Goal: Navigation & Orientation: Find specific page/section

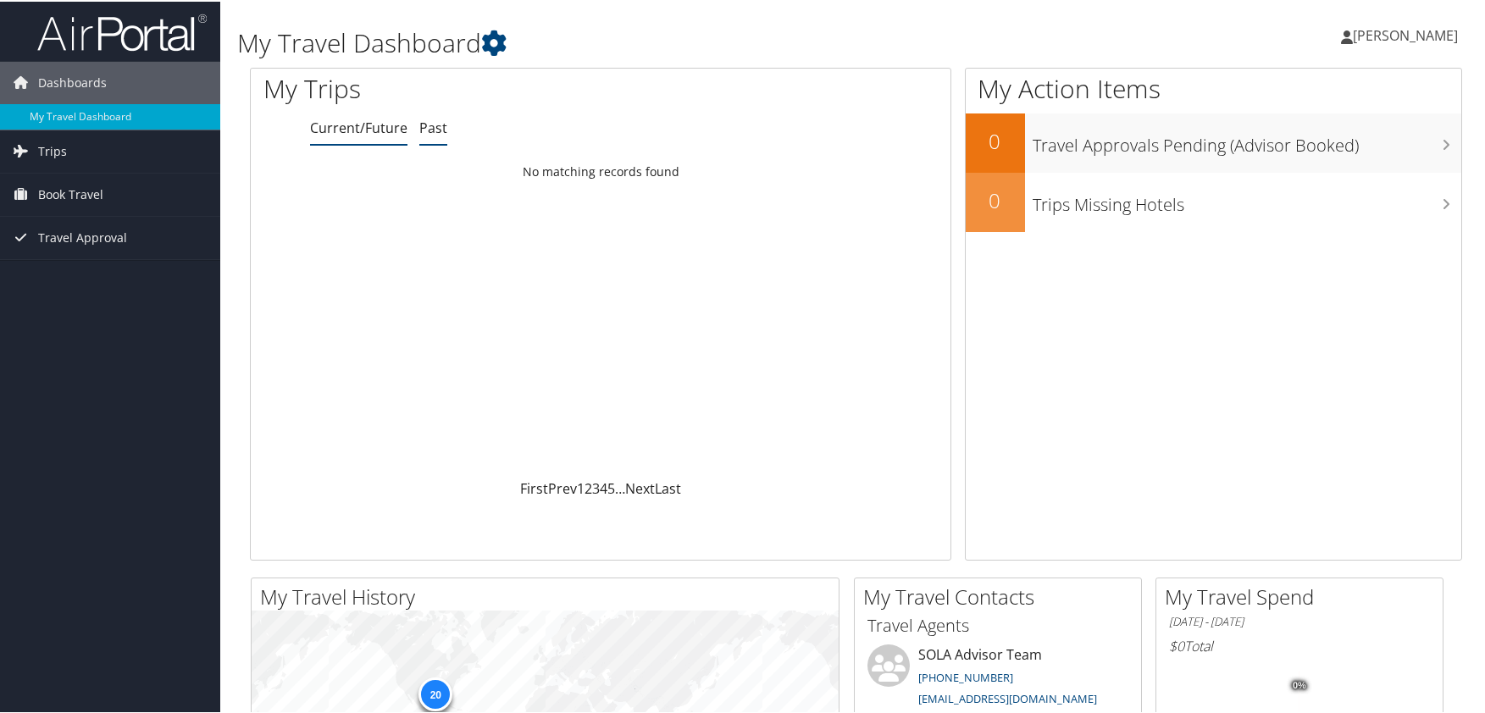
click at [432, 127] on link "Past" at bounding box center [433, 126] width 28 height 19
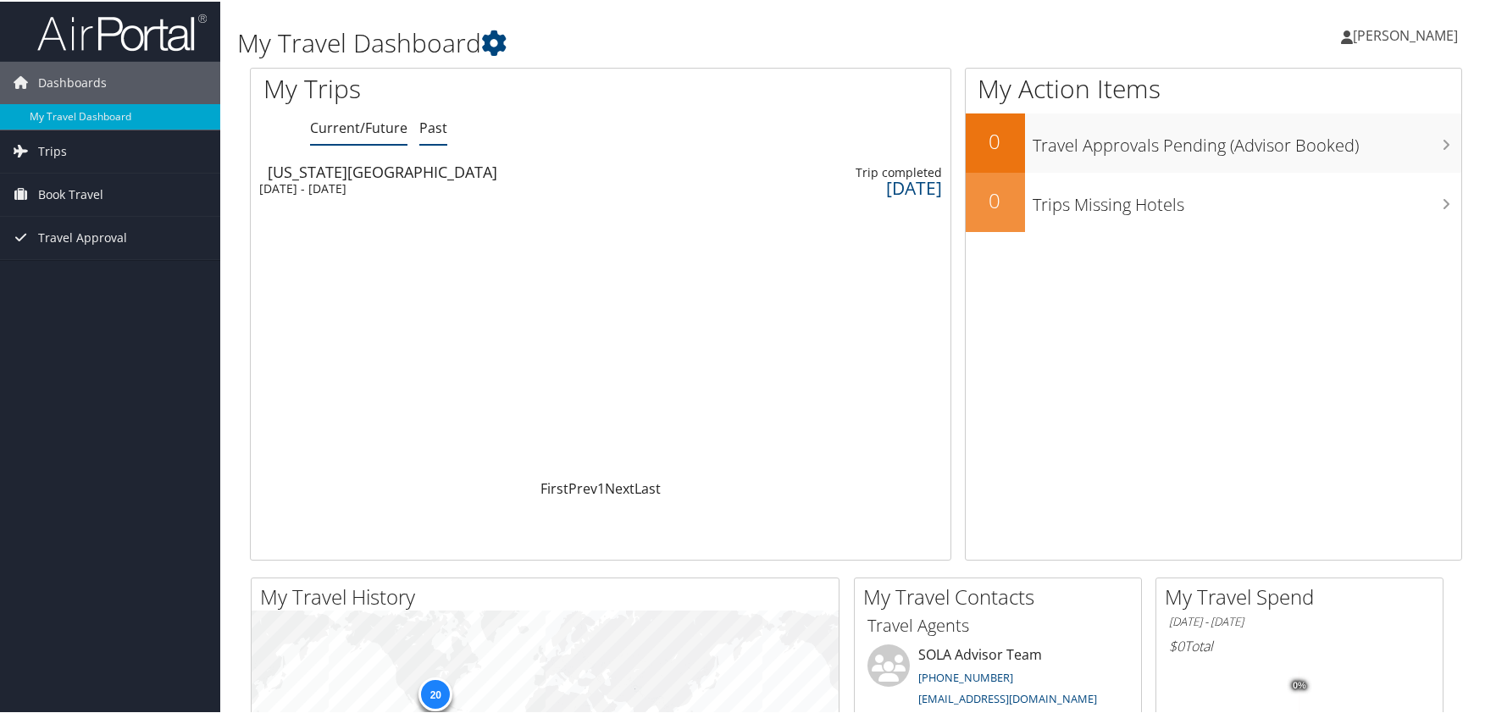
click at [375, 120] on link "Current/Future" at bounding box center [358, 126] width 97 height 19
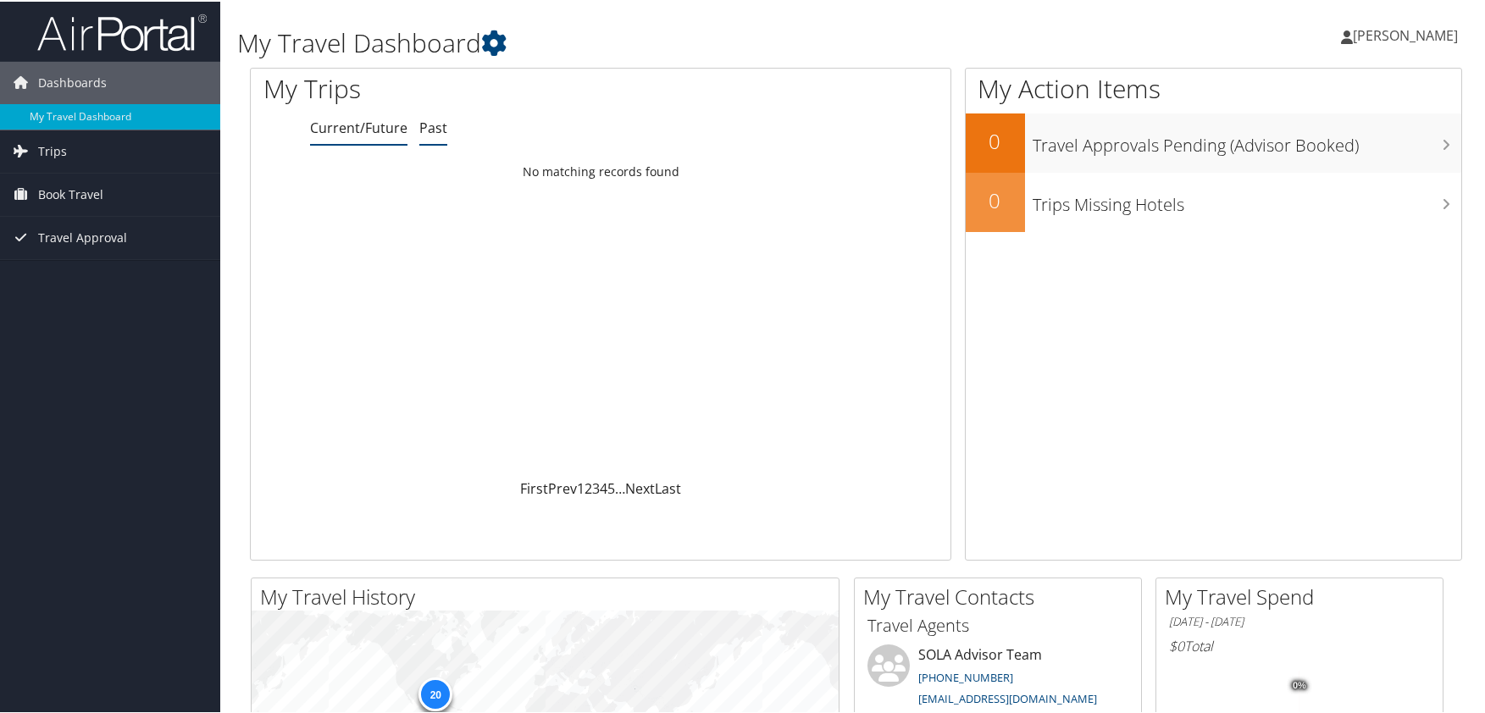
click at [424, 125] on link "Past" at bounding box center [433, 126] width 28 height 19
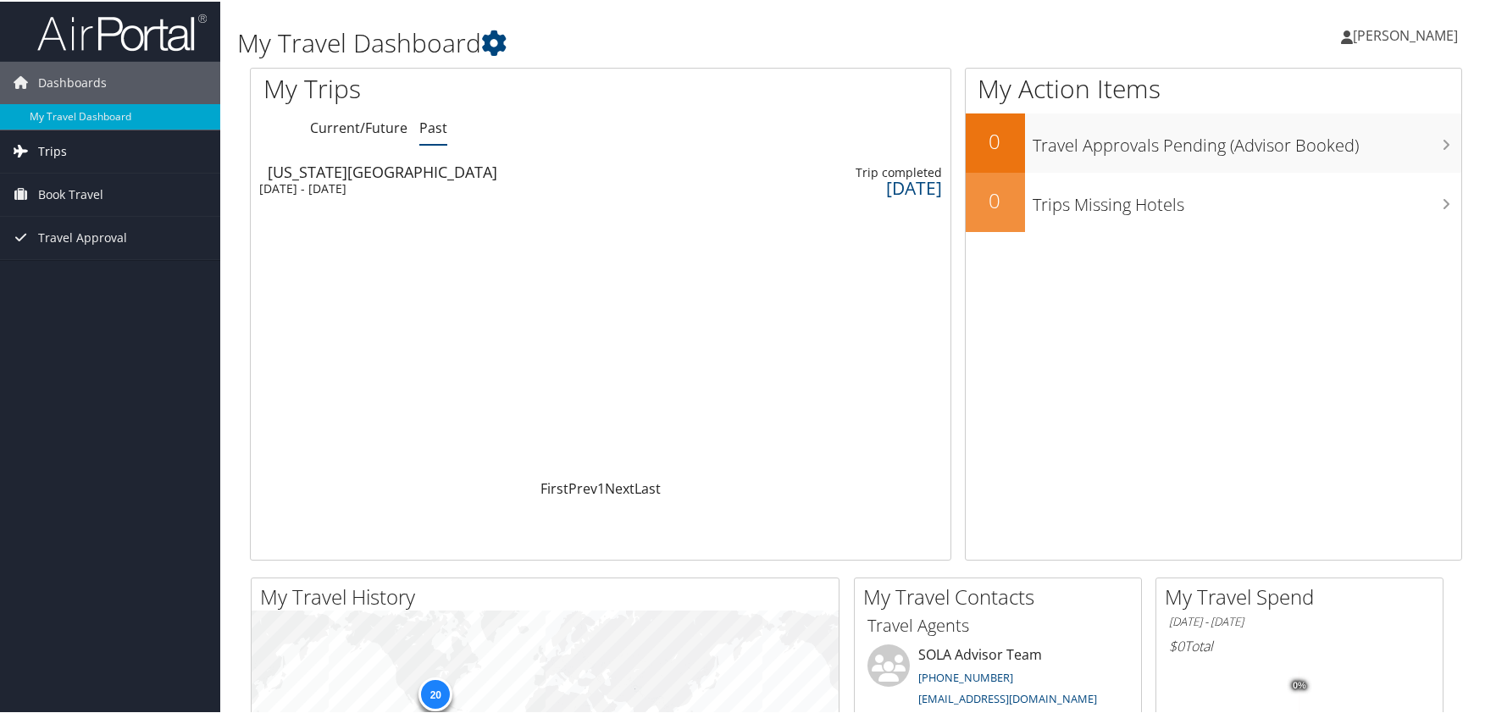
click at [58, 153] on span "Trips" at bounding box center [52, 150] width 29 height 42
click at [894, 186] on div "[DATE]" at bounding box center [876, 186] width 131 height 15
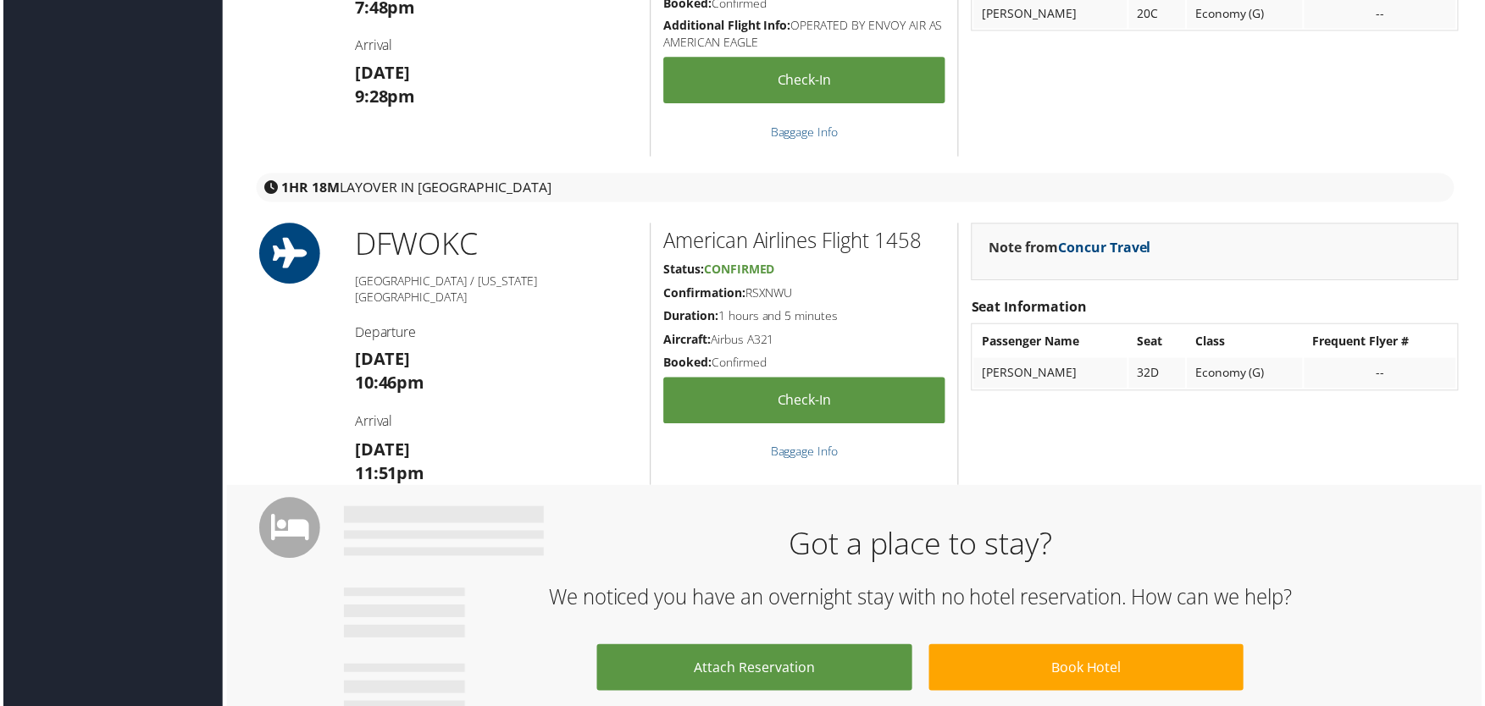
scroll to position [320, 0]
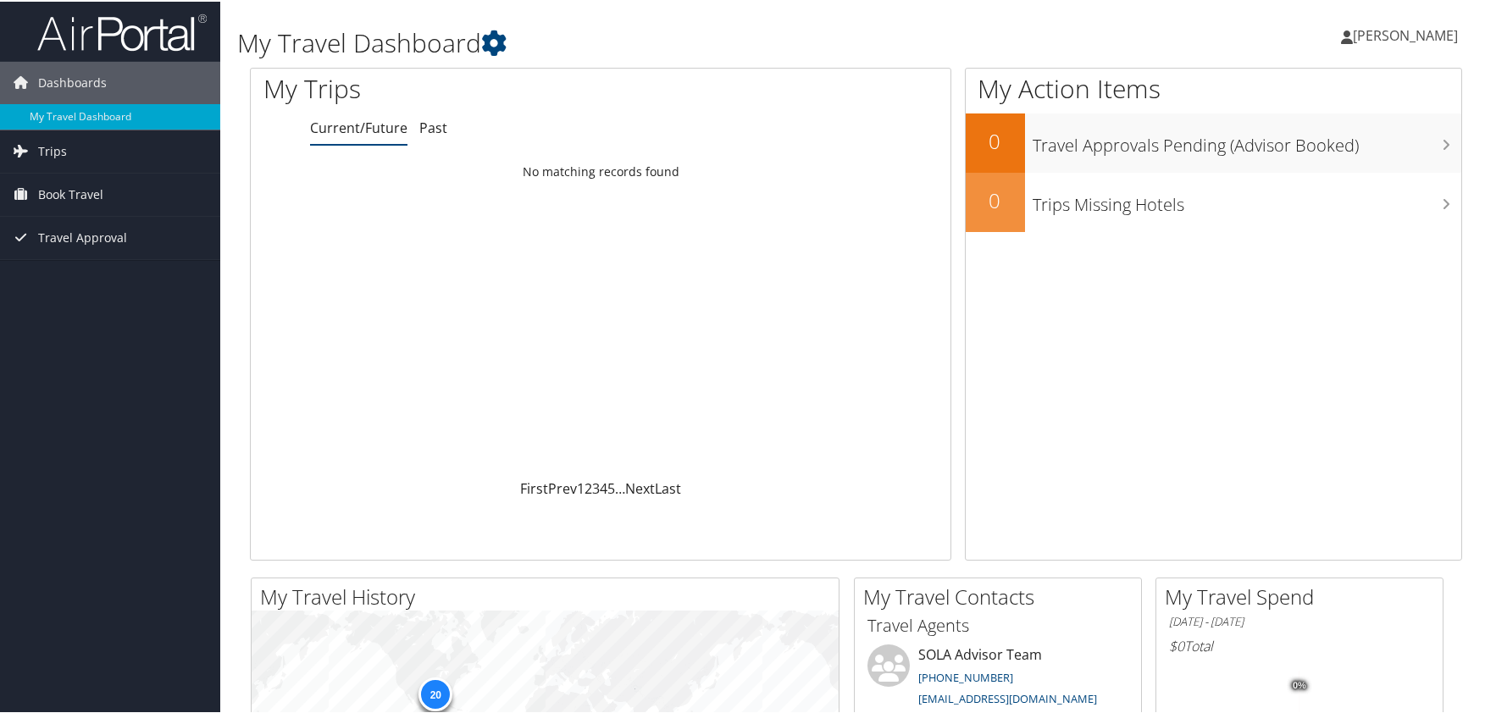
click at [448, 122] on ul "Current/Future Past" at bounding box center [630, 127] width 640 height 30
click at [440, 123] on link "Past" at bounding box center [433, 126] width 28 height 19
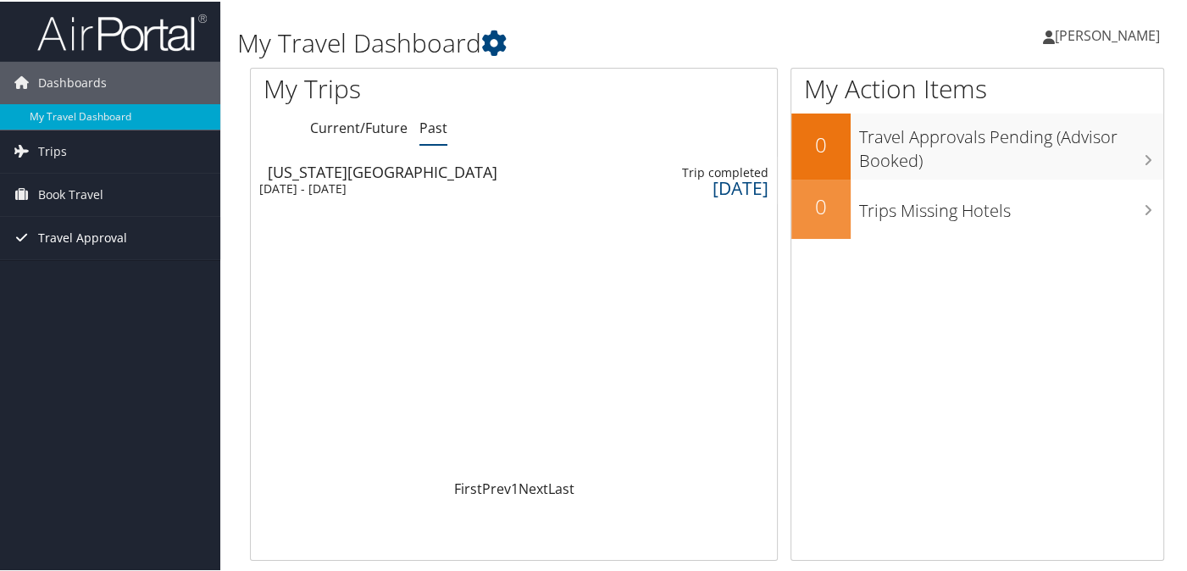
click at [54, 235] on span "Travel Approval" at bounding box center [82, 236] width 89 height 42
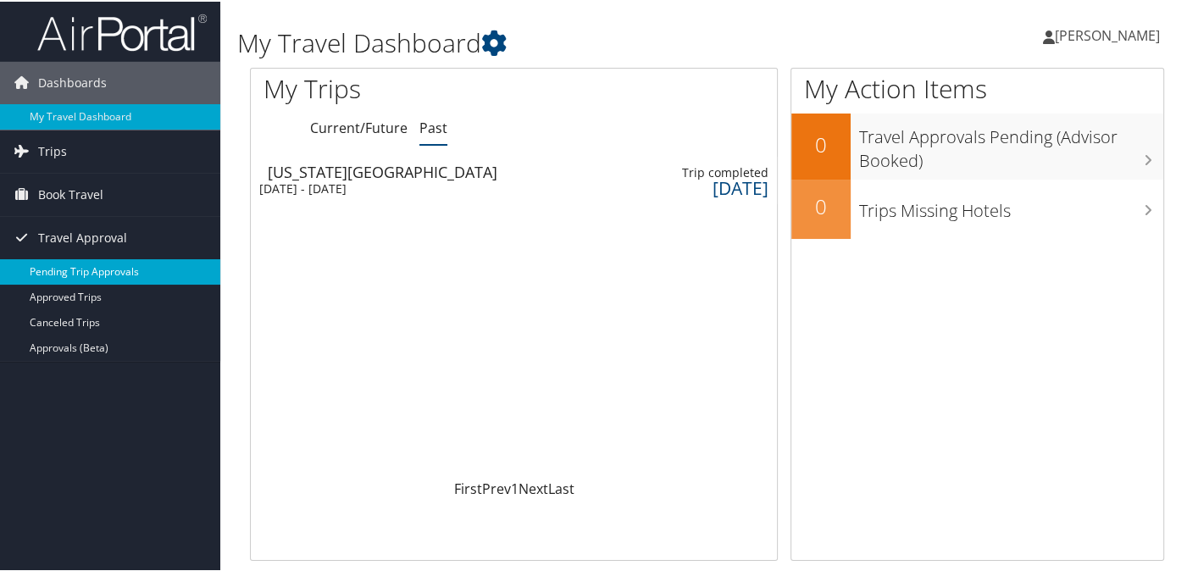
click at [66, 274] on link "Pending Trip Approvals" at bounding box center [110, 270] width 220 height 25
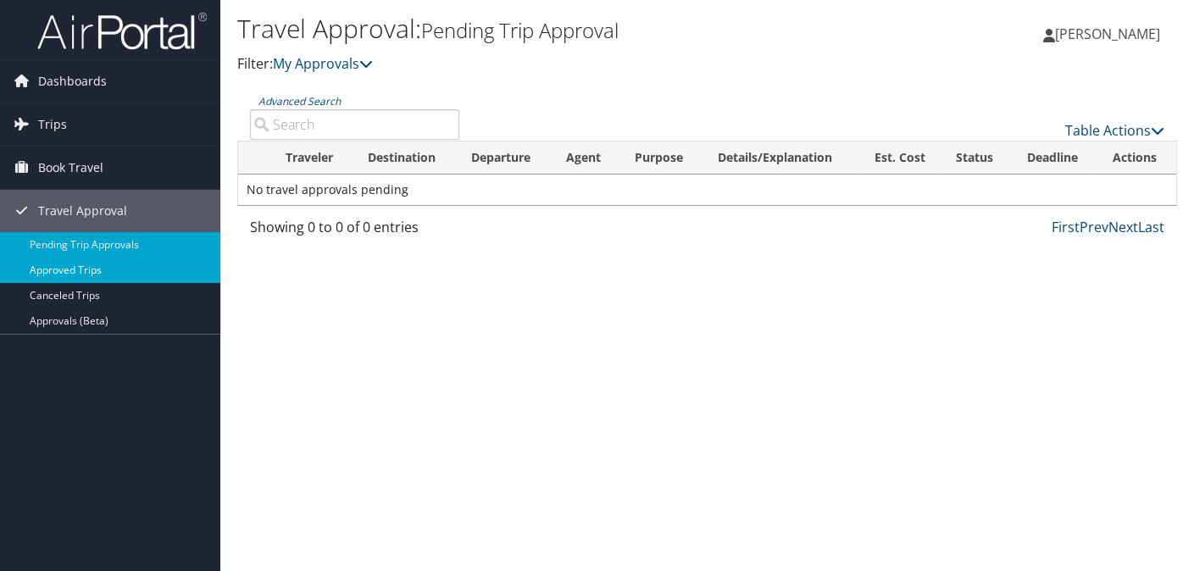
click at [63, 269] on link "Approved Trips" at bounding box center [110, 270] width 220 height 25
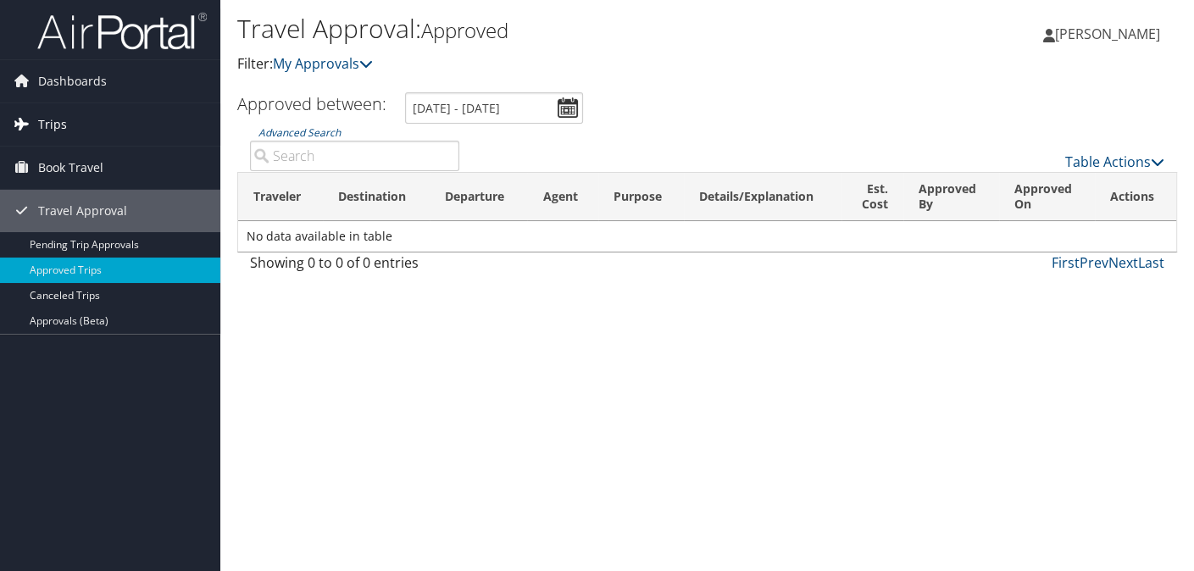
click at [48, 113] on span "Trips" at bounding box center [52, 124] width 29 height 42
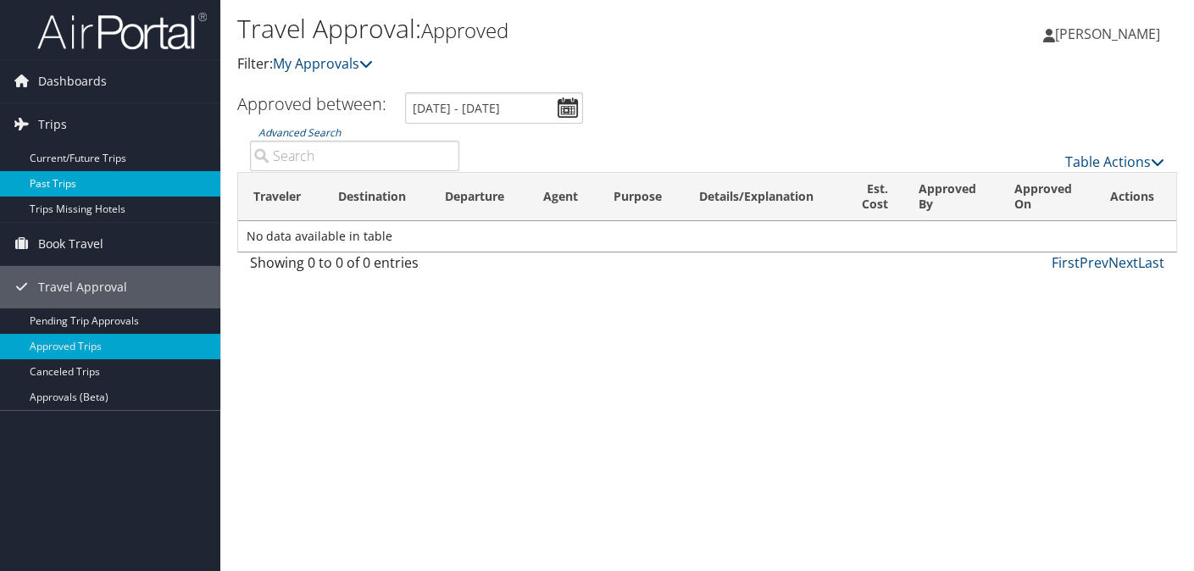
click at [73, 186] on link "Past Trips" at bounding box center [110, 183] width 220 height 25
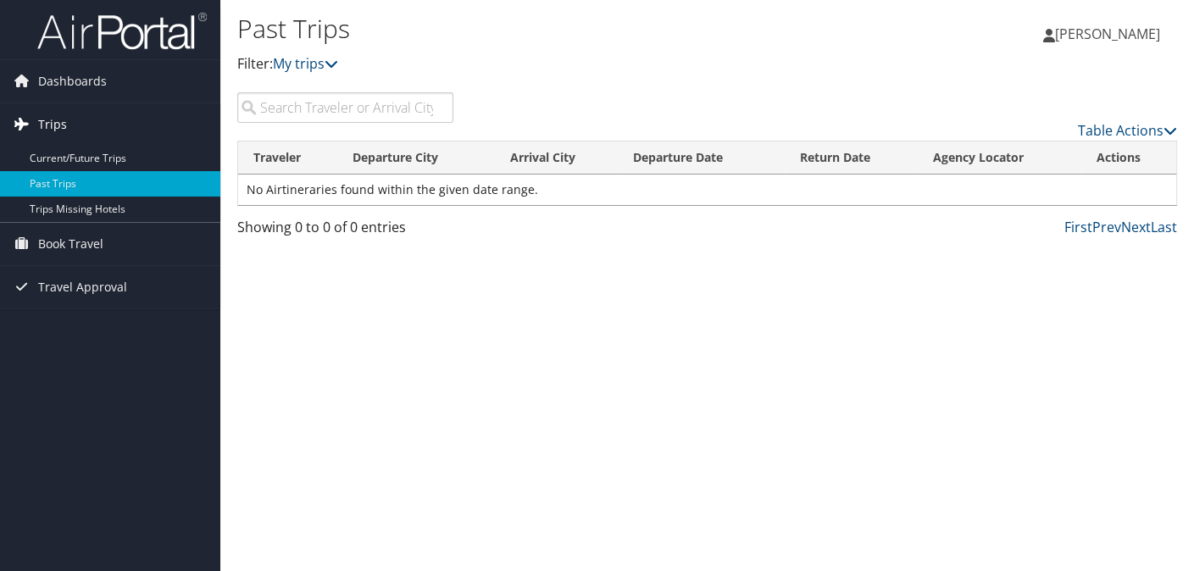
click at [64, 127] on span "Trips" at bounding box center [52, 124] width 29 height 42
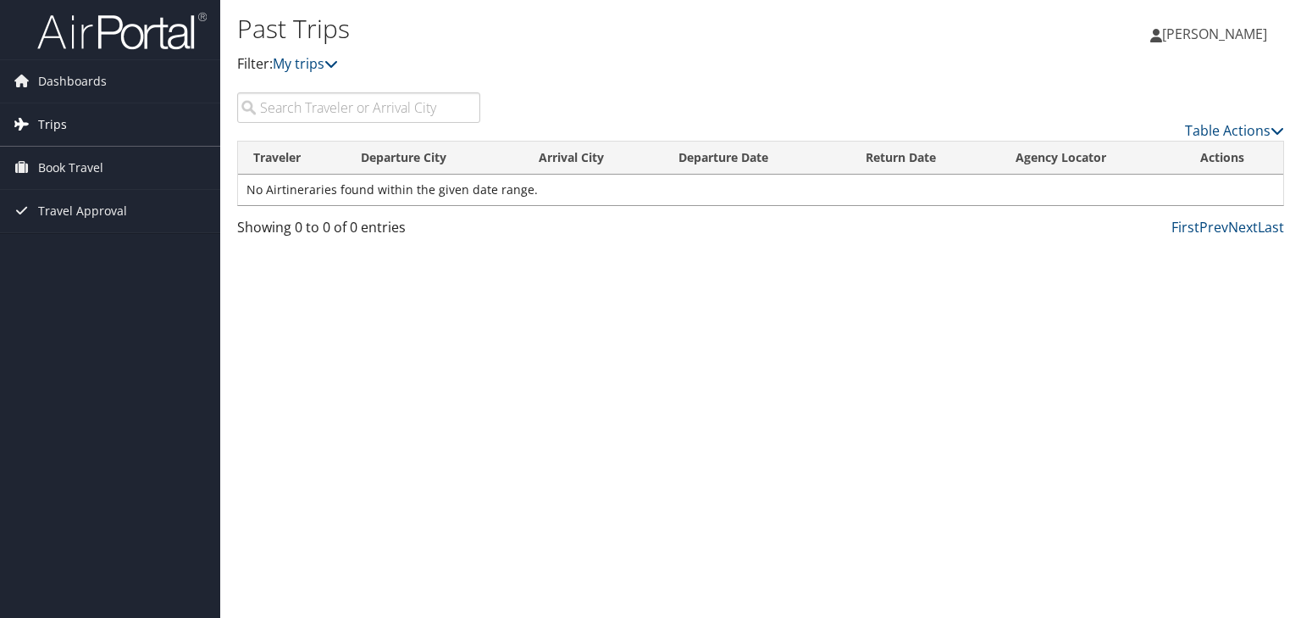
click at [63, 123] on span "Trips" at bounding box center [52, 124] width 29 height 42
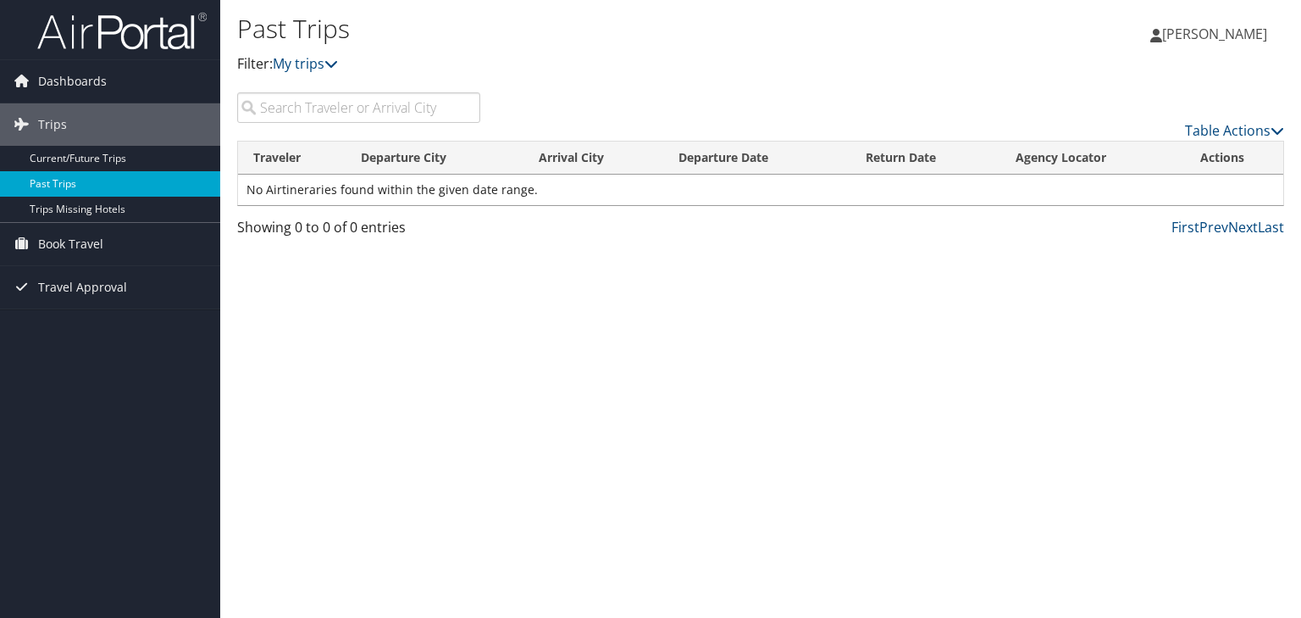
click at [68, 179] on link "Past Trips" at bounding box center [110, 183] width 220 height 25
click at [46, 75] on span "Dashboards" at bounding box center [72, 81] width 69 height 42
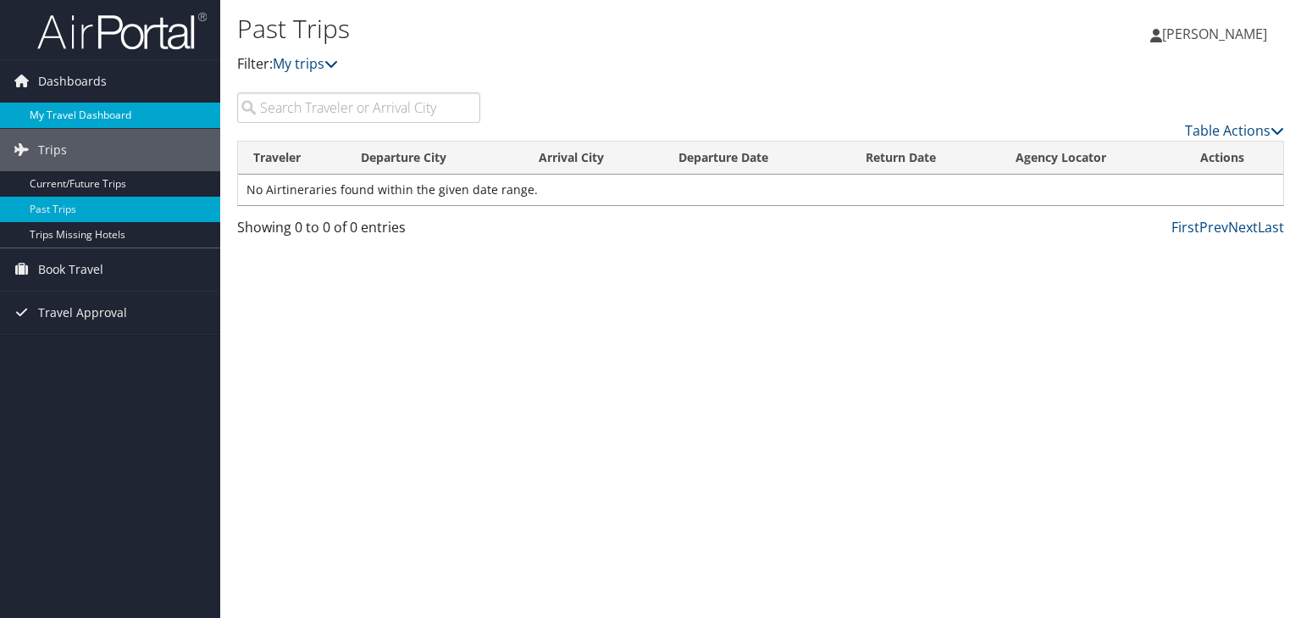
click at [87, 119] on link "My Travel Dashboard" at bounding box center [110, 115] width 220 height 25
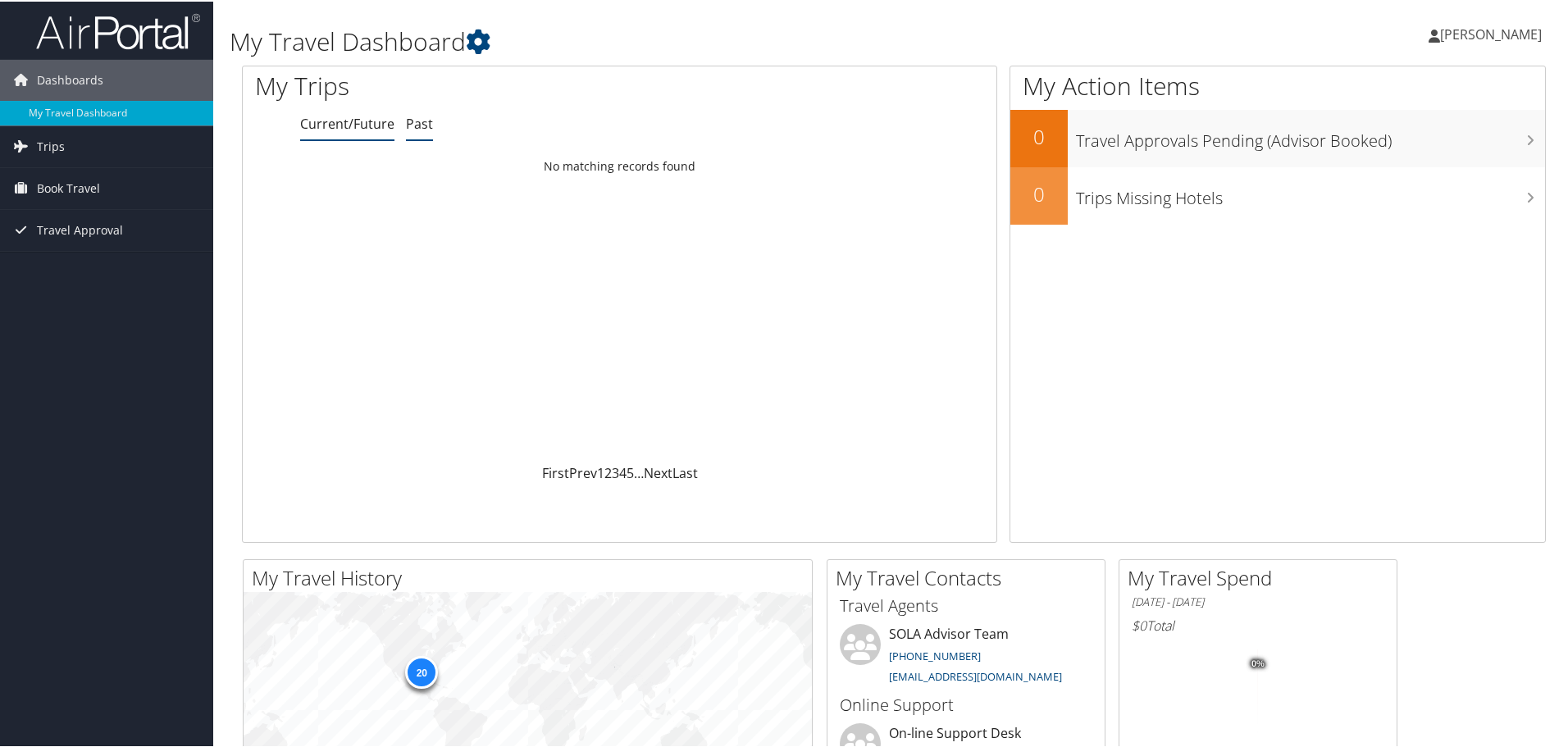
click at [416, 114] on link "Past" at bounding box center [419, 122] width 27 height 18
